Goal: Information Seeking & Learning: Learn about a topic

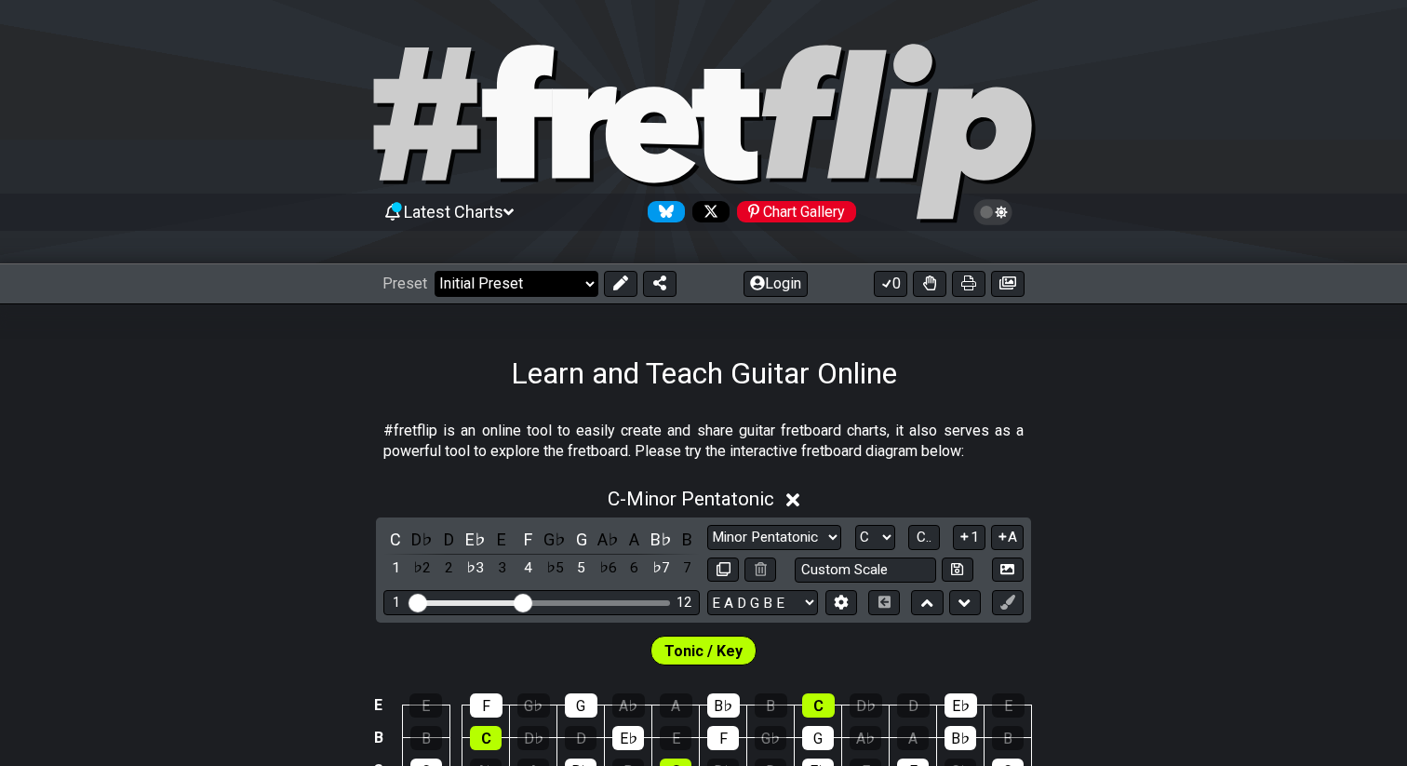
click at [513, 277] on select "Welcome to #fretflip! Initial Preset Custom Preset Minor Pentatonic Major Penta…" at bounding box center [516, 284] width 164 height 26
click at [434, 271] on select "Welcome to #fretflip! Initial Preset Custom Preset Minor Pentatonic Major Penta…" at bounding box center [516, 284] width 164 height 26
select select "/4nps"
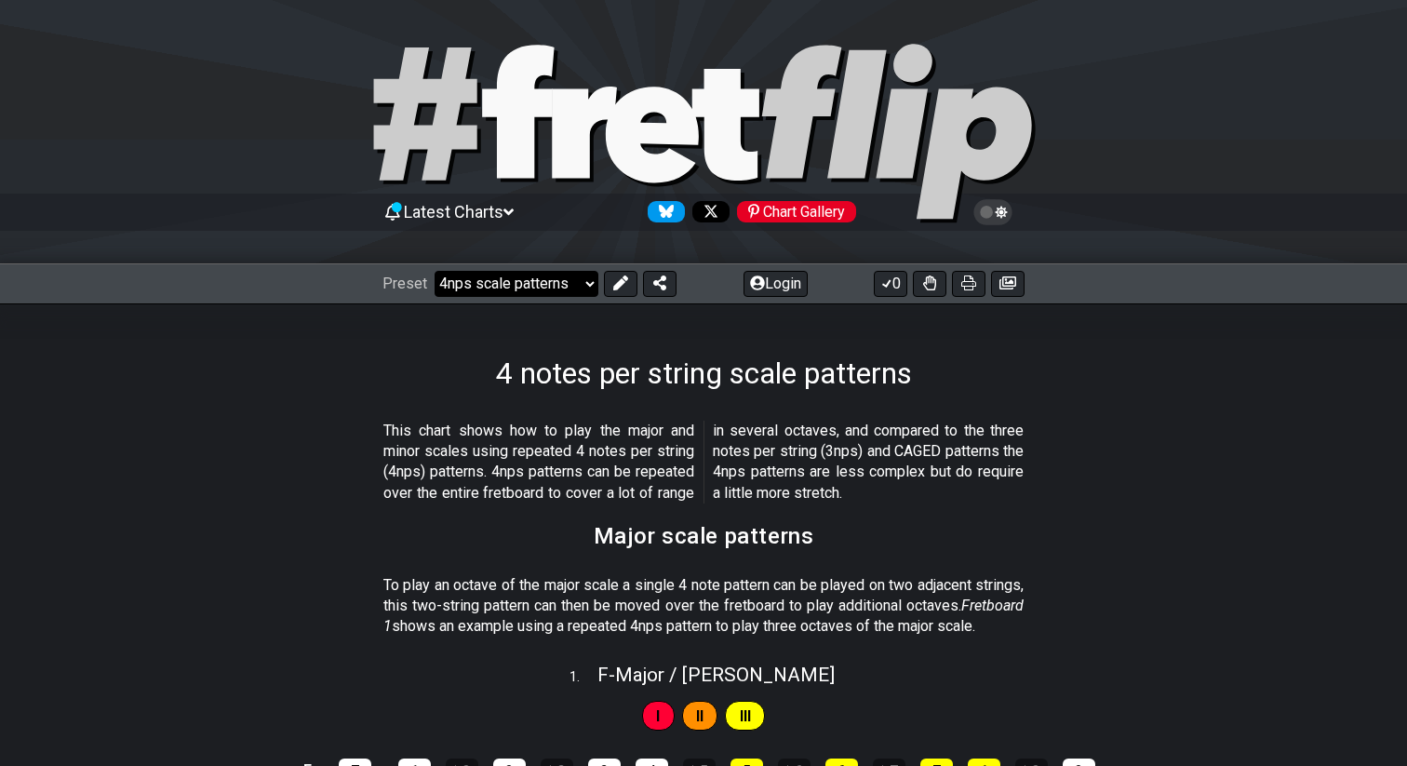
click at [570, 293] on select "Welcome to #fretflip! Initial Preset Custom Preset Minor Pentatonic Major Penta…" at bounding box center [516, 284] width 164 height 26
click at [539, 293] on select "Welcome to #fretflip! Initial Preset Custom Preset Minor Pentatonic Major Penta…" at bounding box center [516, 284] width 164 height 26
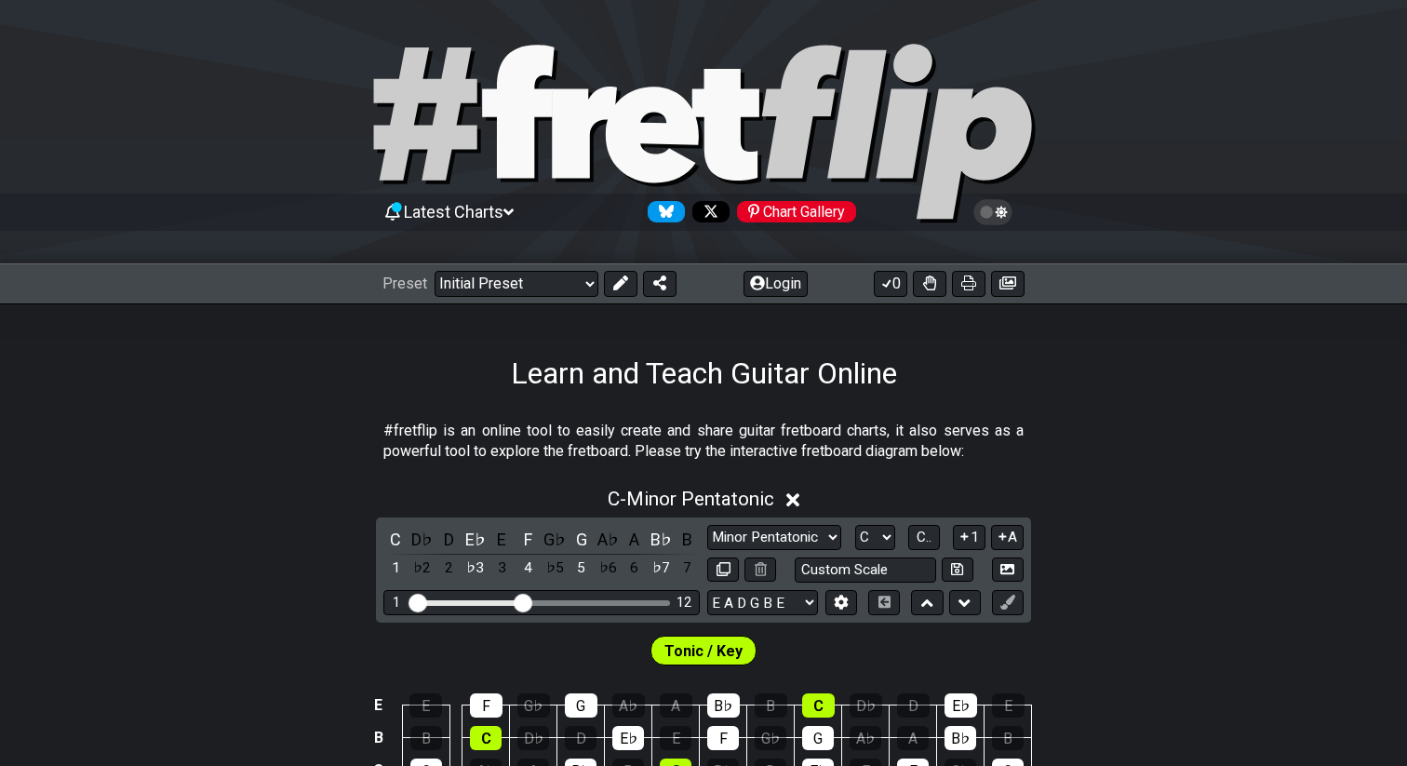
click at [501, 217] on span "Latest Charts" at bounding box center [454, 212] width 100 height 20
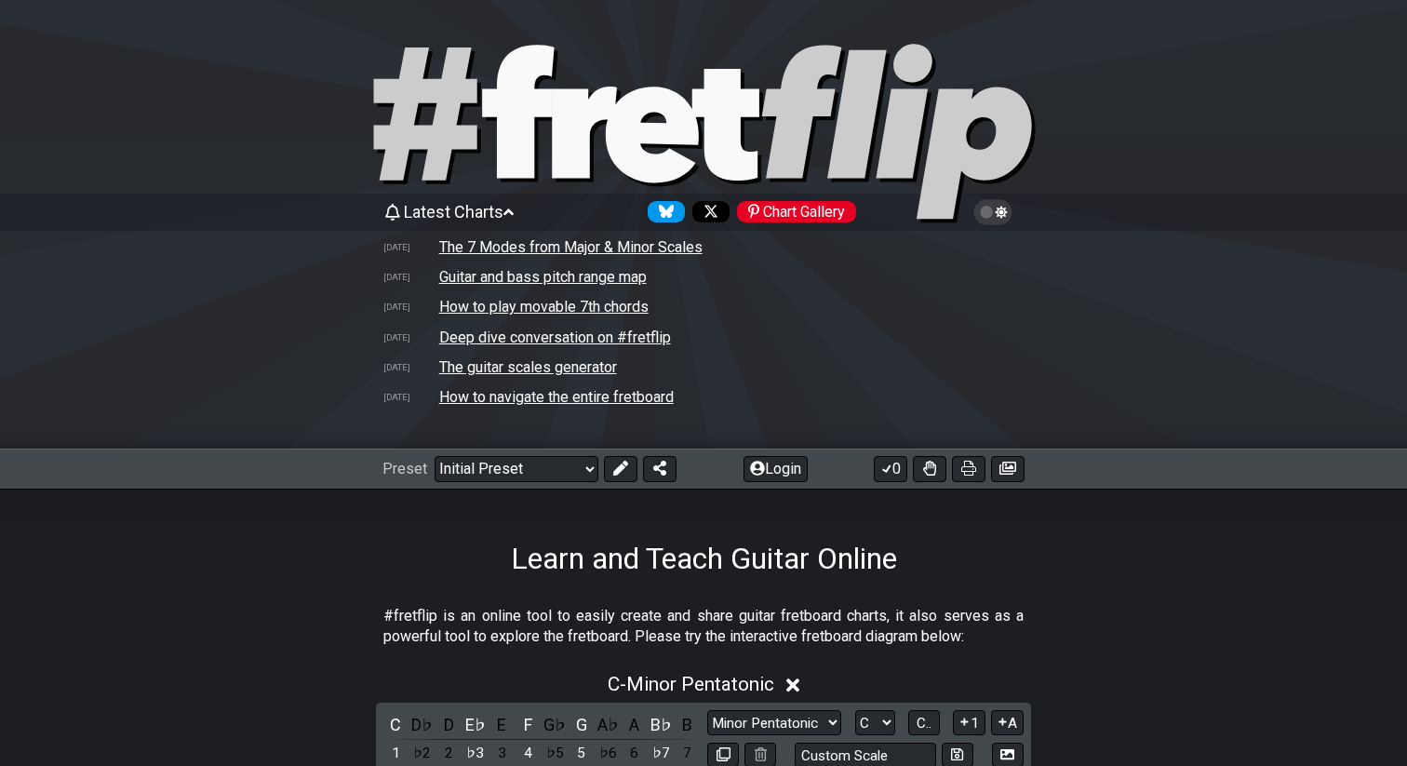
click at [399, 517] on div "Learn and Teach Guitar Online" at bounding box center [703, 531] width 1407 height 87
click at [464, 473] on select "Welcome to #fretflip! Initial Preset Custom Preset Minor Pentatonic Major Penta…" at bounding box center [516, 469] width 164 height 26
click at [817, 218] on div "Chart Gallery" at bounding box center [796, 211] width 119 height 21
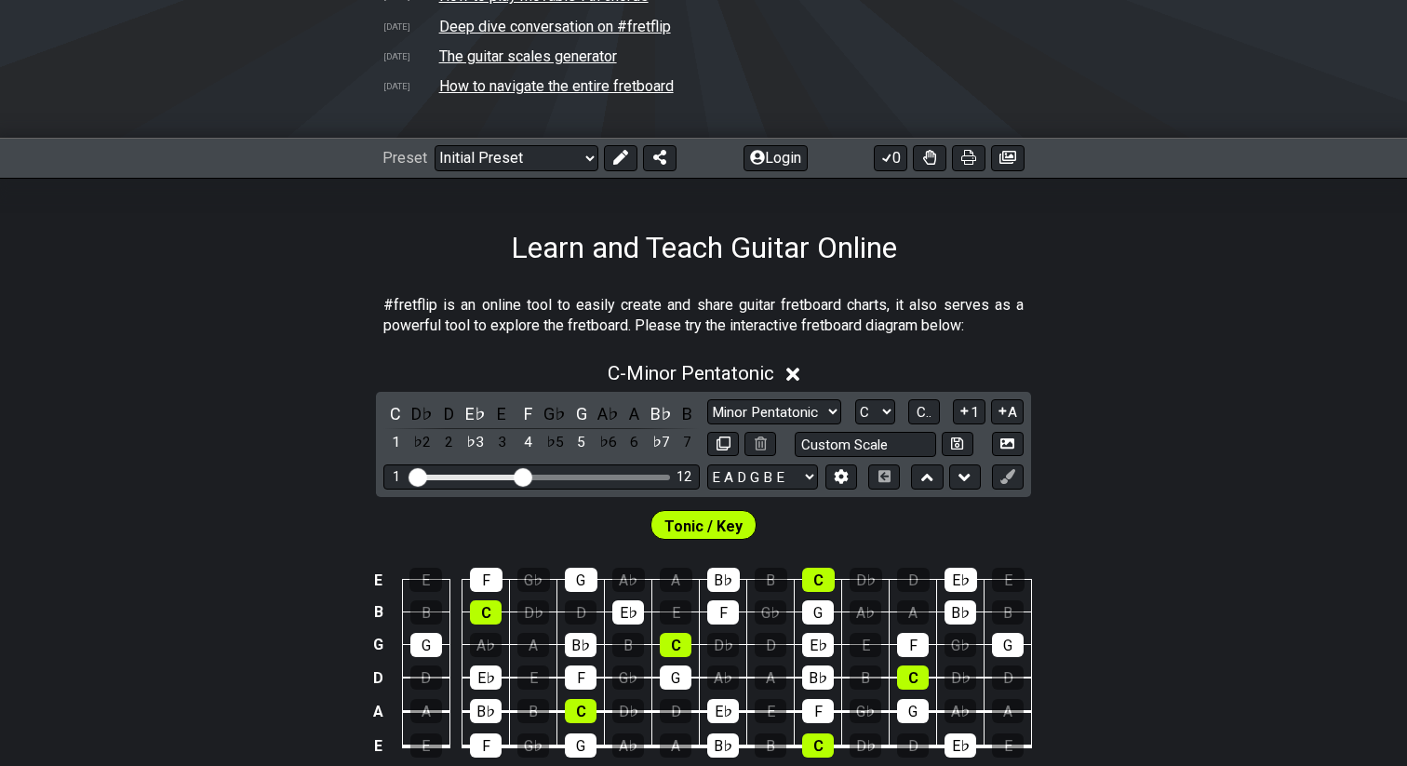
scroll to position [286, 0]
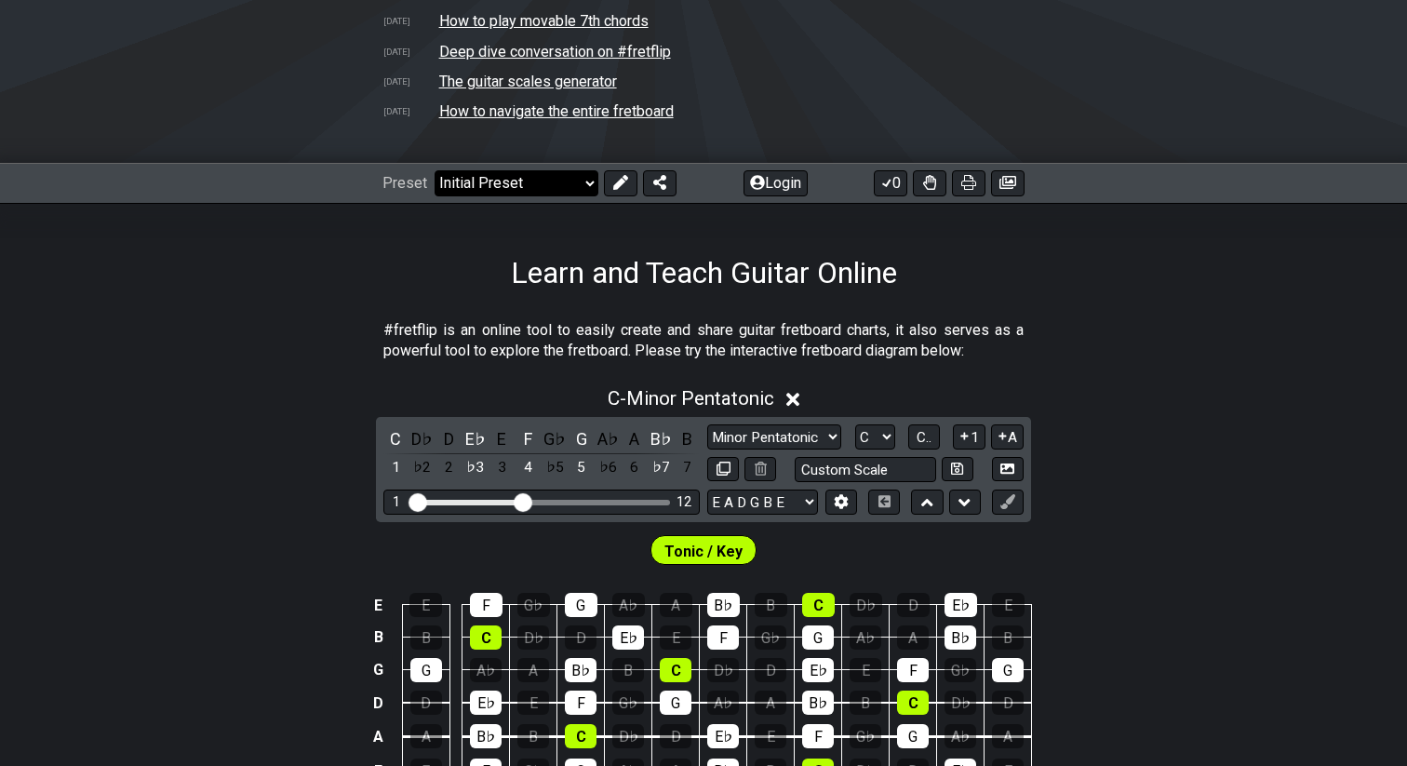
click at [537, 184] on select "Welcome to #fretflip! Initial Preset Custom Preset Minor Pentatonic Major Penta…" at bounding box center [516, 183] width 164 height 26
click at [434, 170] on select "Welcome to #fretflip! Initial Preset Custom Preset Minor Pentatonic Major Penta…" at bounding box center [516, 183] width 164 height 26
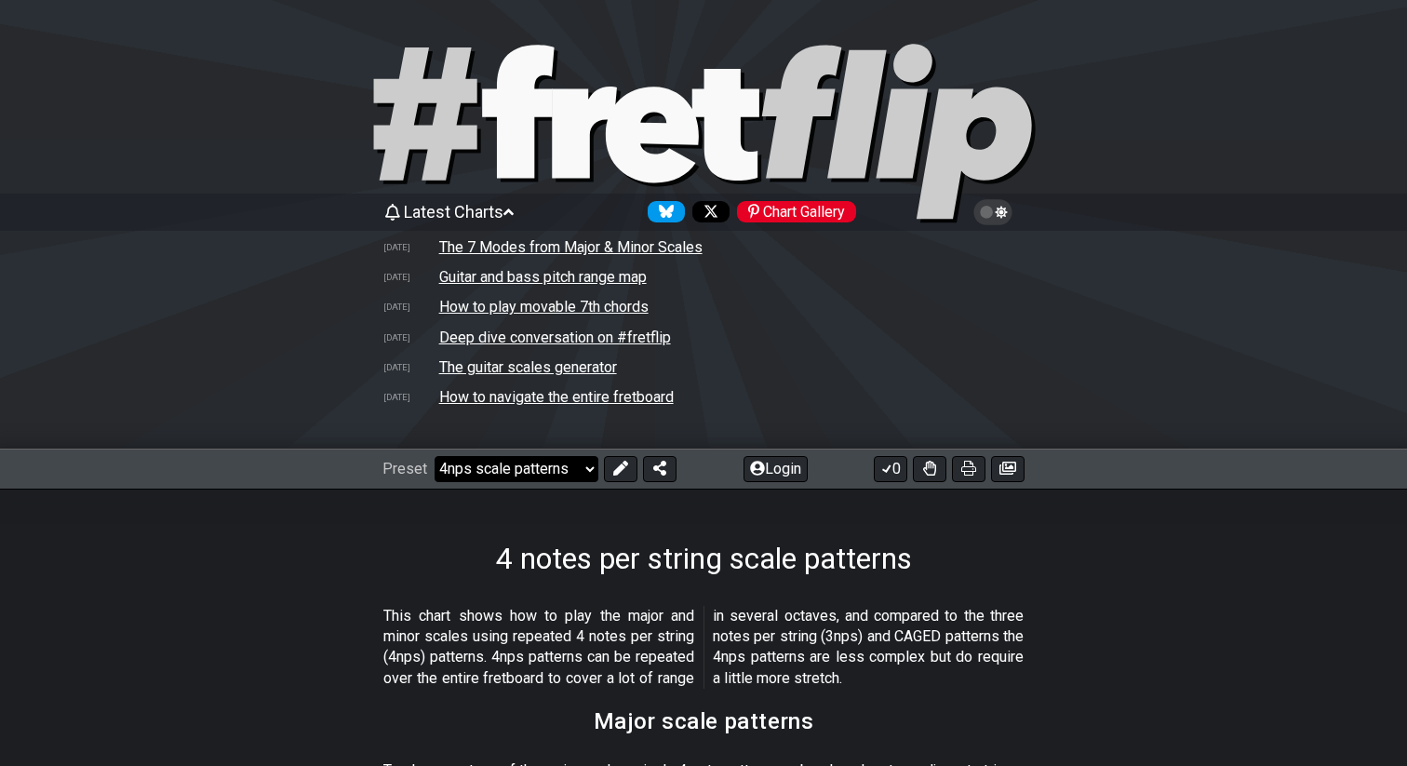
click at [568, 465] on select "Welcome to #fretflip! Initial Preset Custom Preset Minor Pentatonic Major Penta…" at bounding box center [516, 469] width 164 height 26
click at [434, 456] on select "Welcome to #fretflip! Initial Preset Custom Preset Minor Pentatonic Major Penta…" at bounding box center [516, 469] width 164 height 26
select select "/scale-degrees-and-intervals"
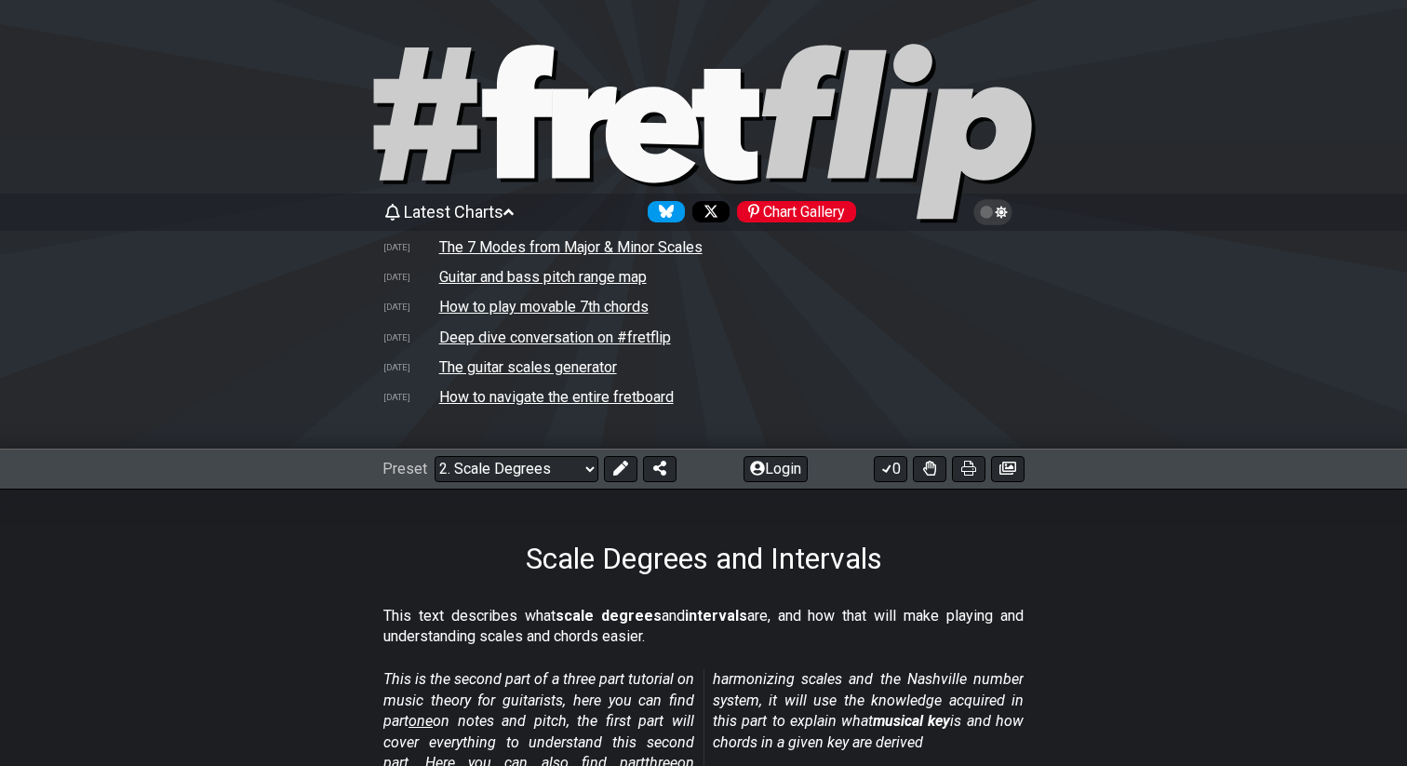
click at [710, 212] on icon "Follow #fretflip at X" at bounding box center [710, 211] width 15 height 15
click at [658, 208] on div "Follow #fretflip at Bluesky" at bounding box center [666, 211] width 37 height 21
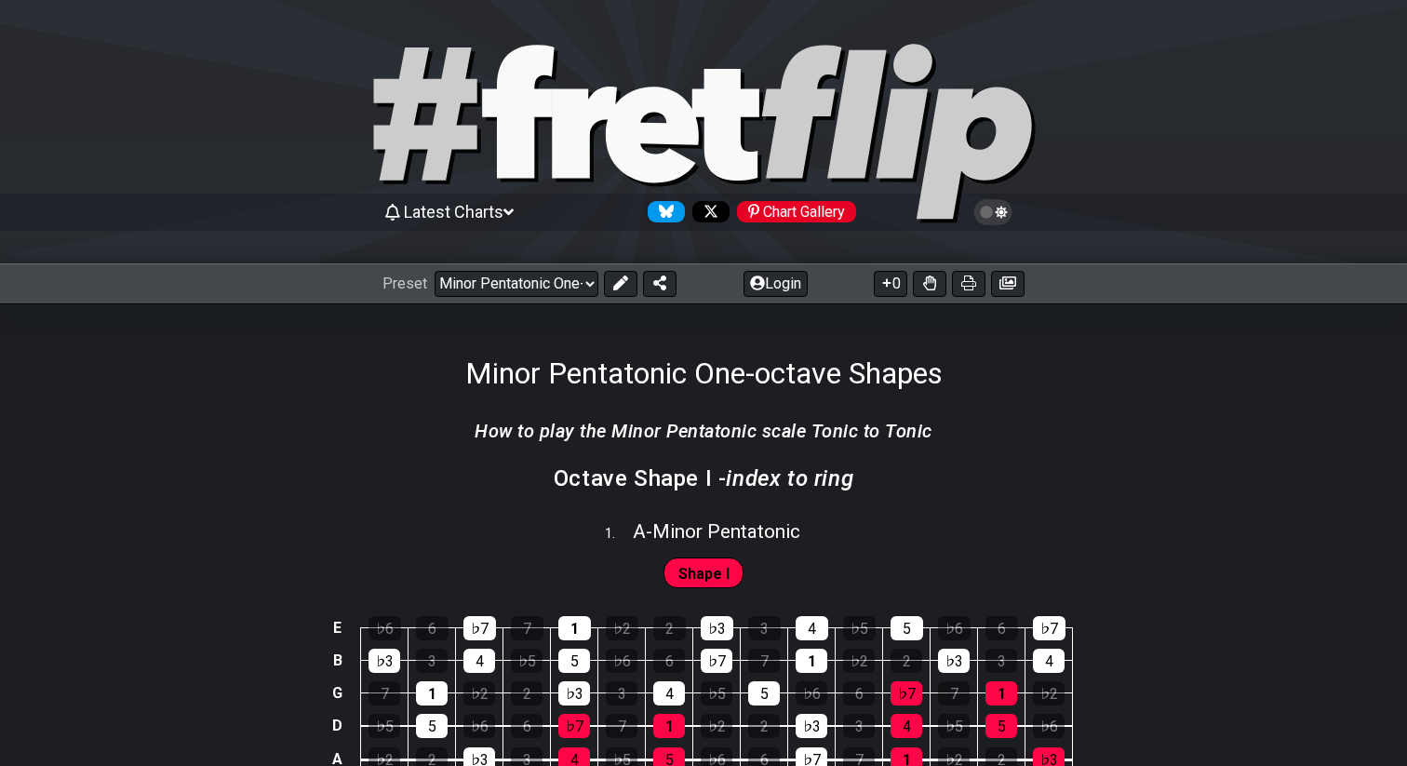
select select "/022340117624"
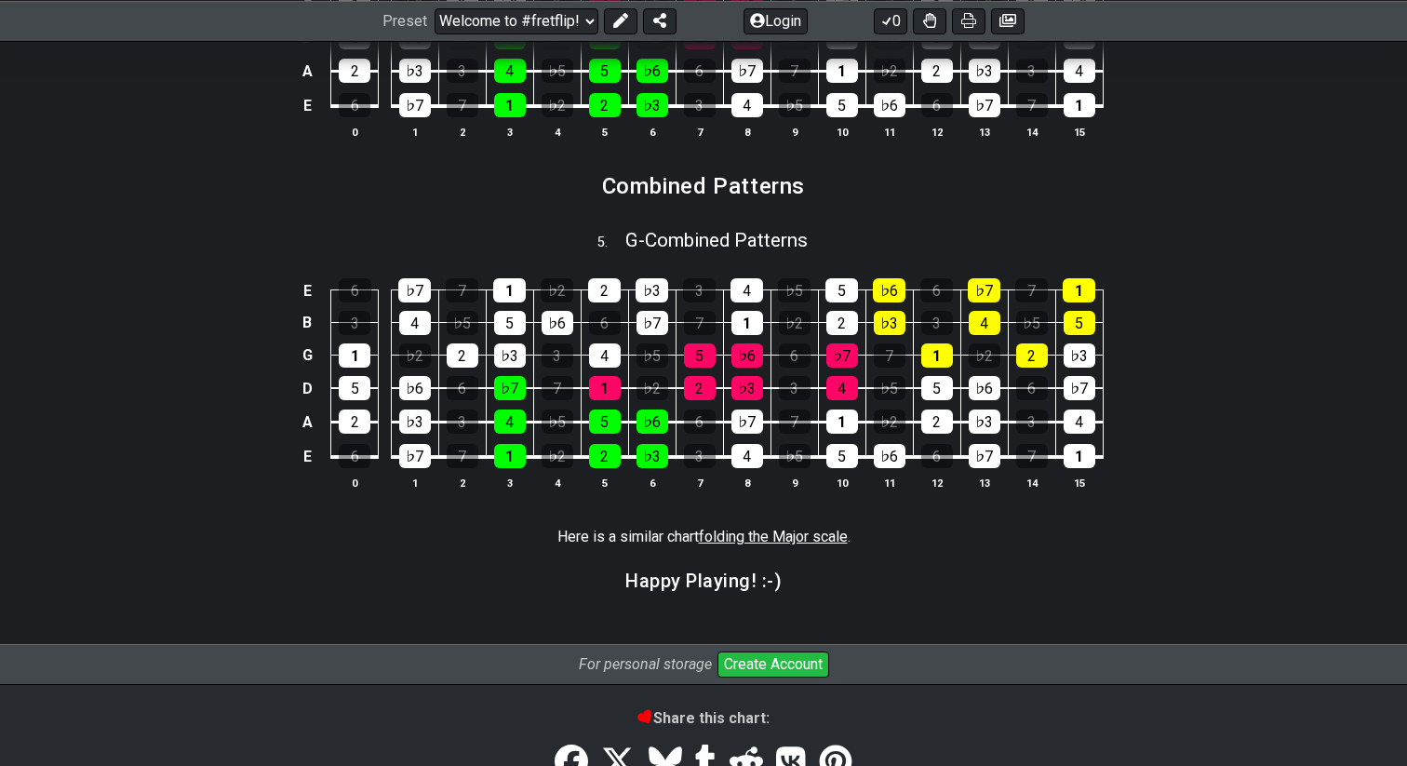
scroll to position [1675, 0]
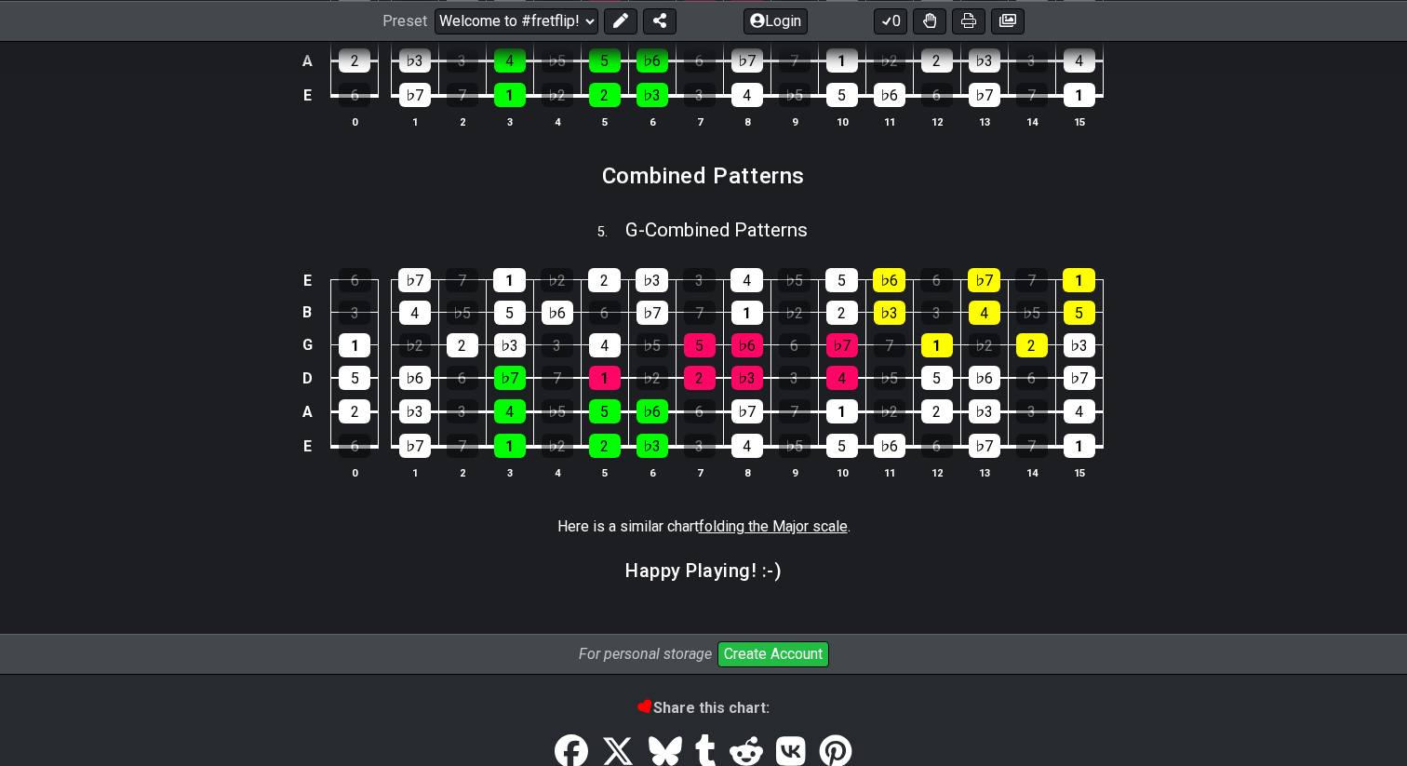
click at [749, 526] on span "folding the Major scale" at bounding box center [773, 526] width 149 height 18
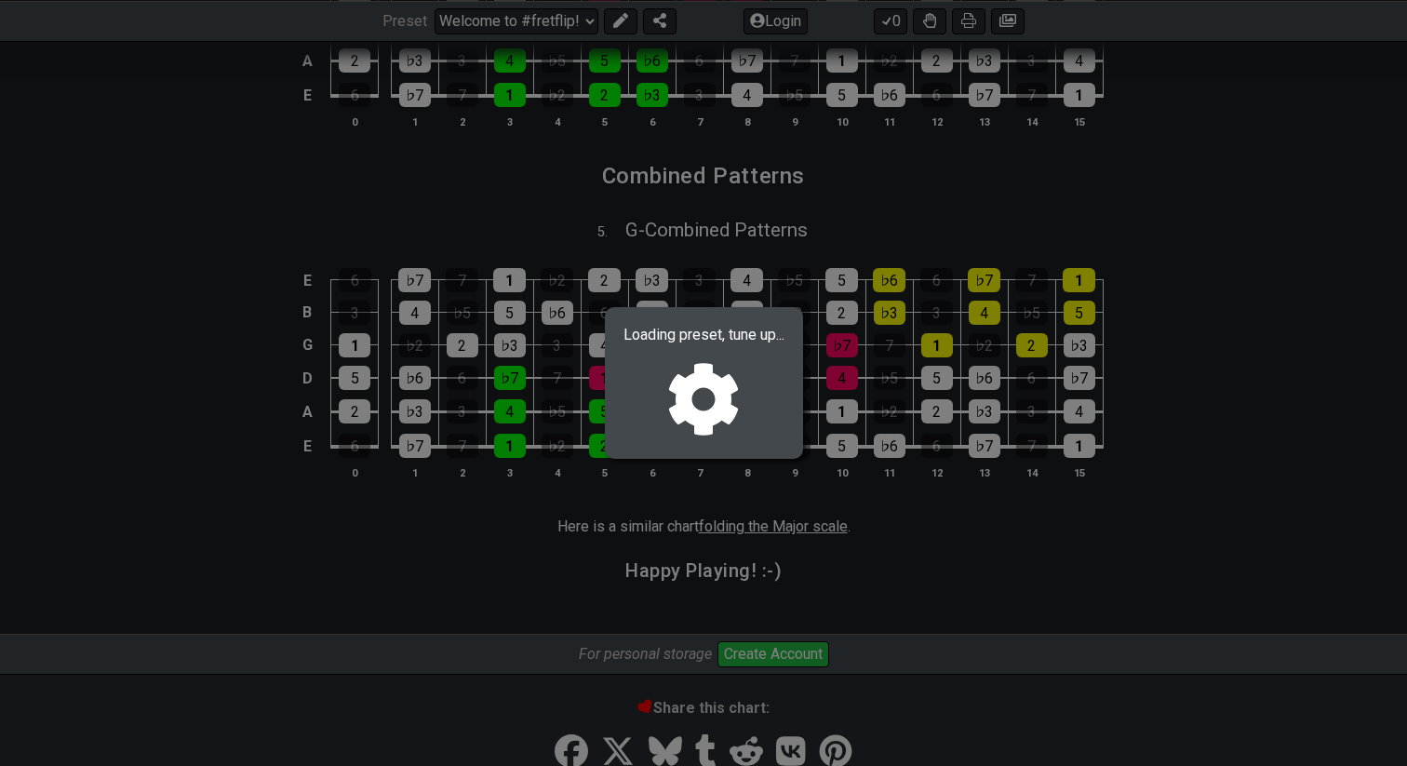
scroll to position [0, 0]
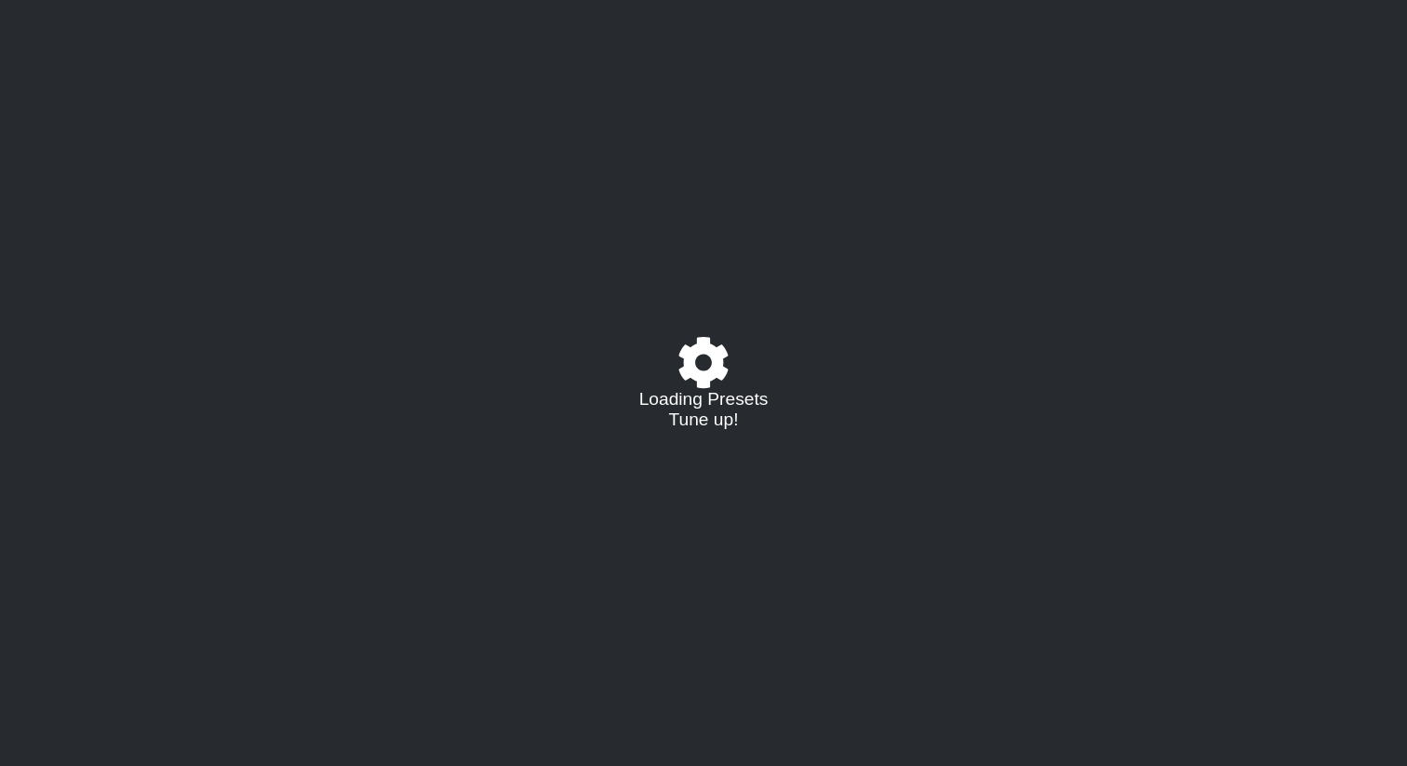
select select "/022512297046"
select select "/022340117624"
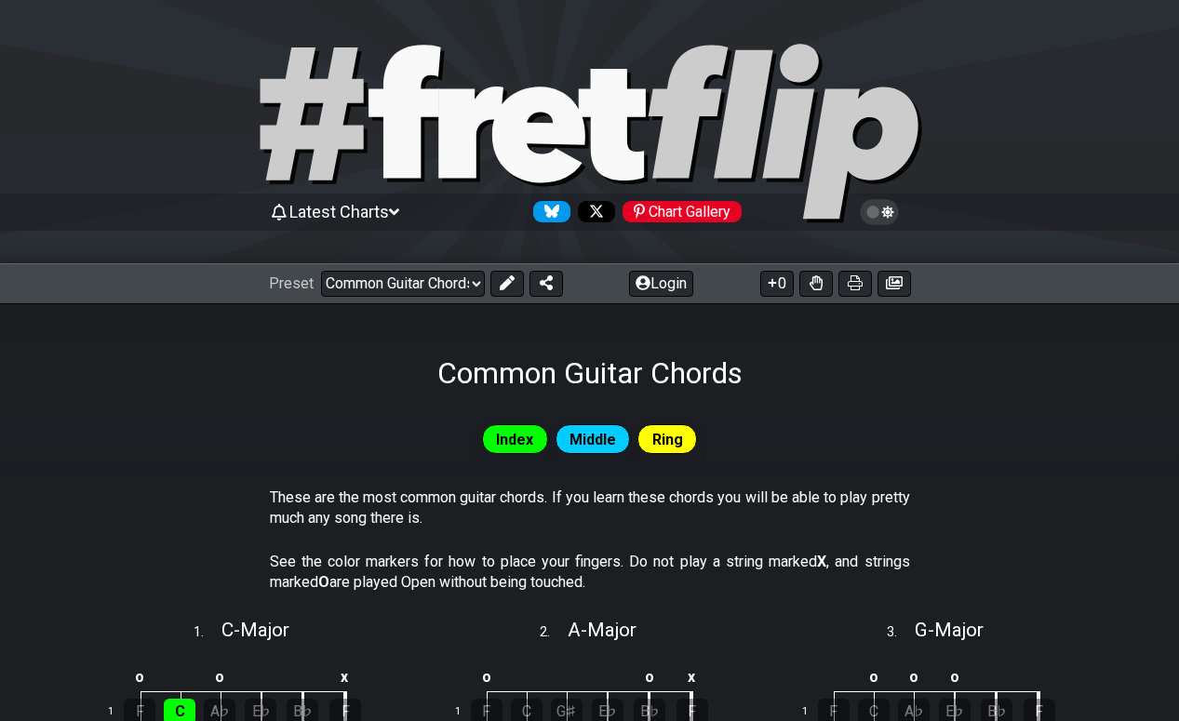
select select "/024P5SGT2"
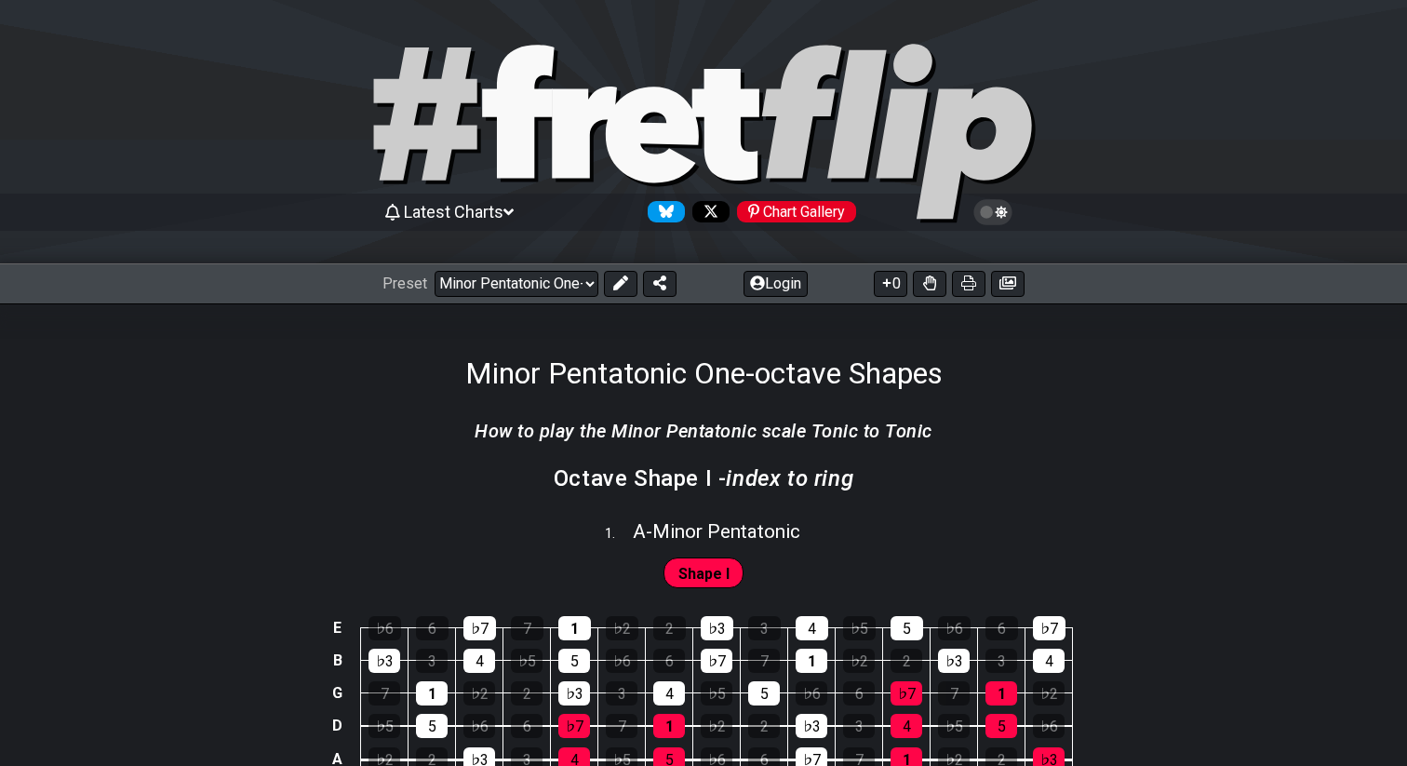
select select "/022340117624"
